Goal: Transaction & Acquisition: Purchase product/service

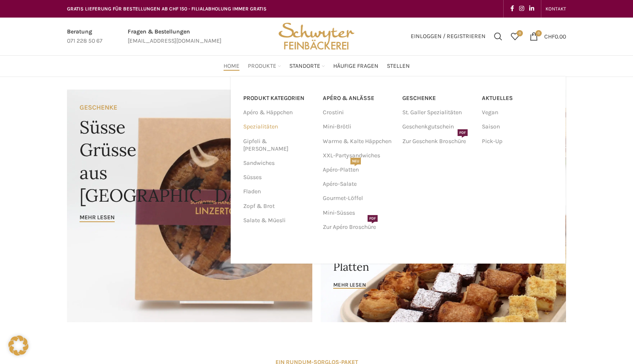
click at [275, 126] on link "Spezialitäten" at bounding box center [277, 127] width 69 height 14
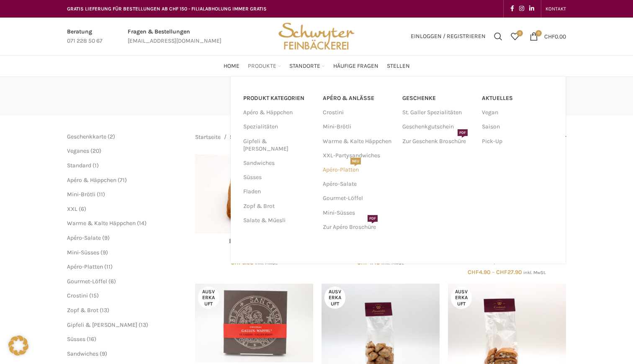
click at [333, 170] on link "Apéro-Platten NEU" at bounding box center [358, 170] width 71 height 14
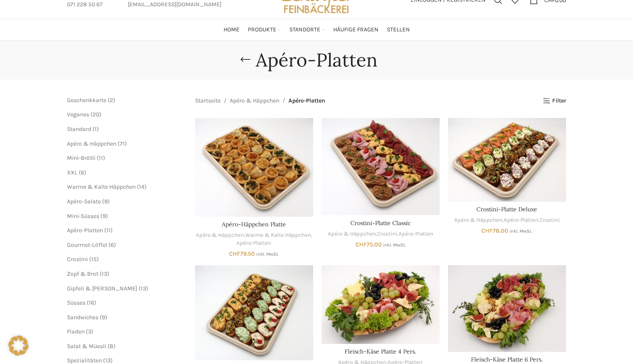
scroll to position [36, 0]
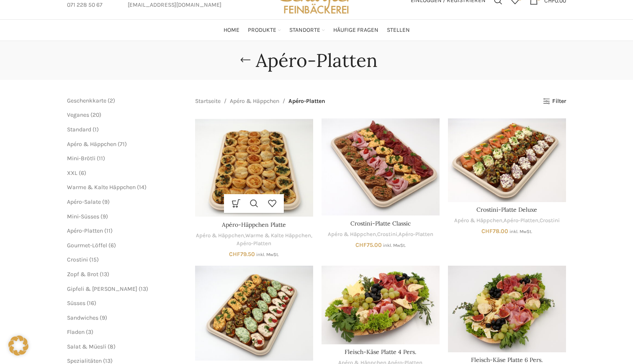
click at [306, 180] on img "Apéro-Häppchen Platte" at bounding box center [254, 167] width 118 height 99
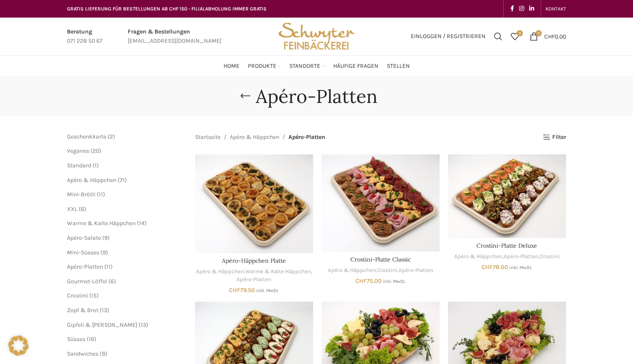
scroll to position [0, 0]
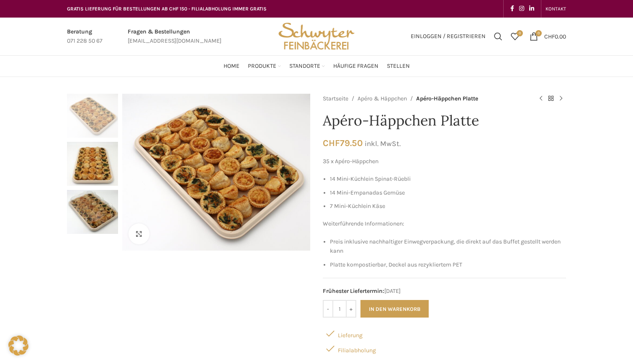
drag, startPoint x: 453, startPoint y: 43, endPoint x: 373, endPoint y: 234, distance: 206.7
click at [373, 234] on div "35 x Apéro-Häppchen 14 Mini-Küchlein Spinat-Rüebli 14 Mini-Empanadas Gemüse 7 M…" at bounding box center [444, 213] width 243 height 113
